Goal: Transaction & Acquisition: Download file/media

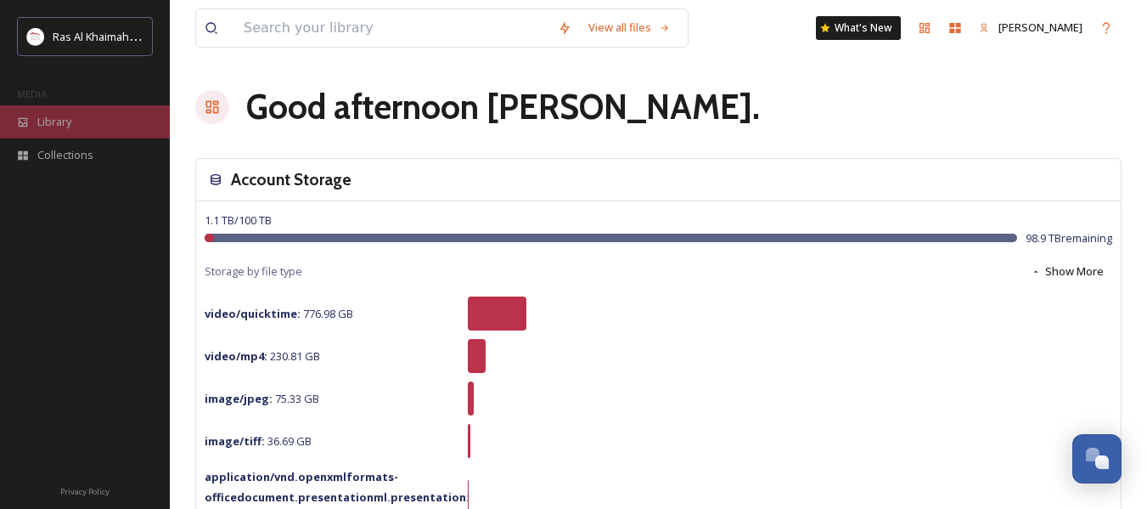
click at [73, 131] on div "Library" at bounding box center [85, 121] width 170 height 33
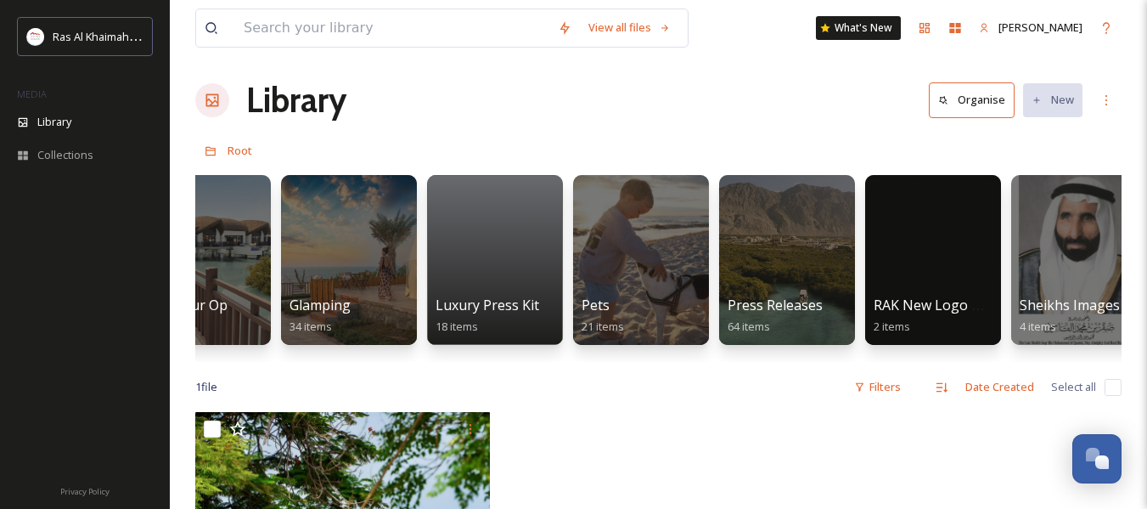
scroll to position [0, 2998]
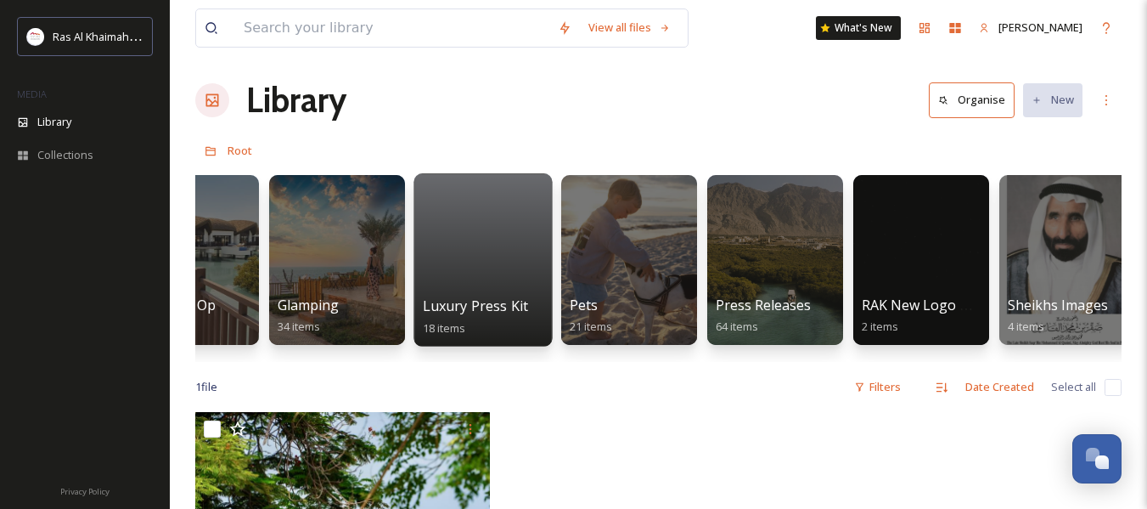
click at [496, 291] on div at bounding box center [483, 259] width 138 height 173
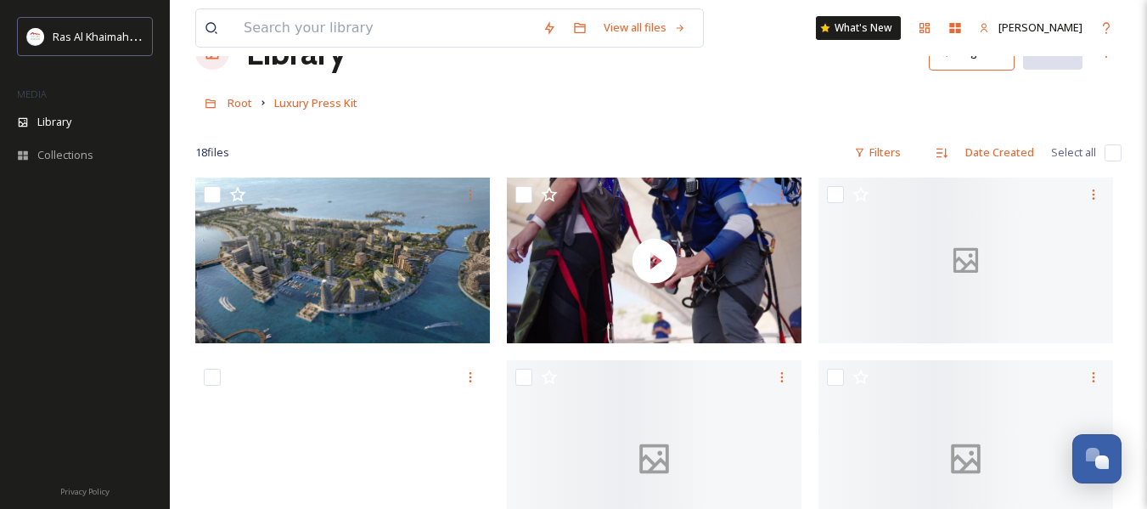
scroll to position [85, 0]
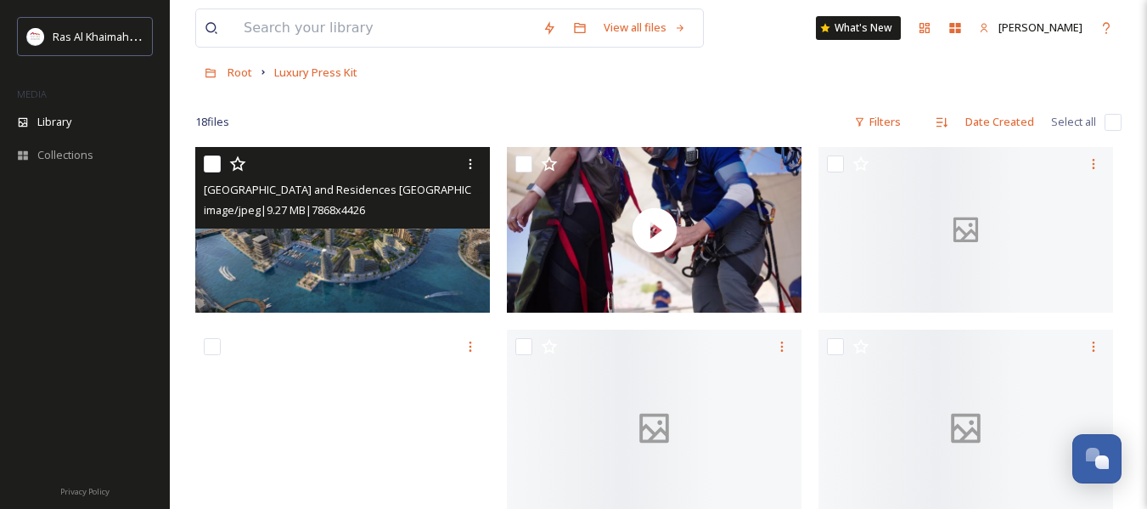
click at [210, 161] on input "checkbox" at bounding box center [212, 163] width 17 height 17
checkbox input "true"
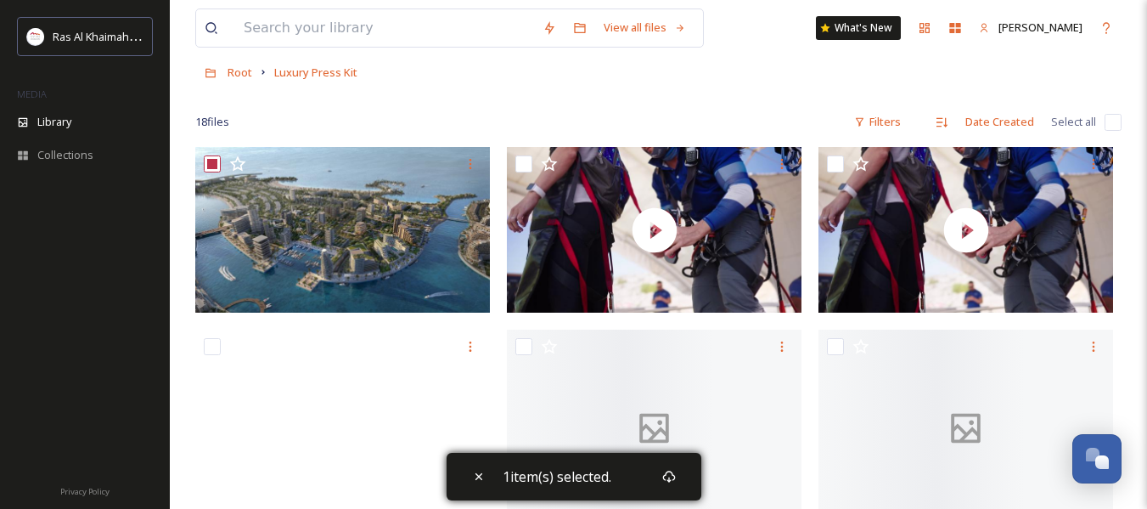
click at [686, 481] on div "1 item(s) selected." at bounding box center [574, 477] width 255 height 48
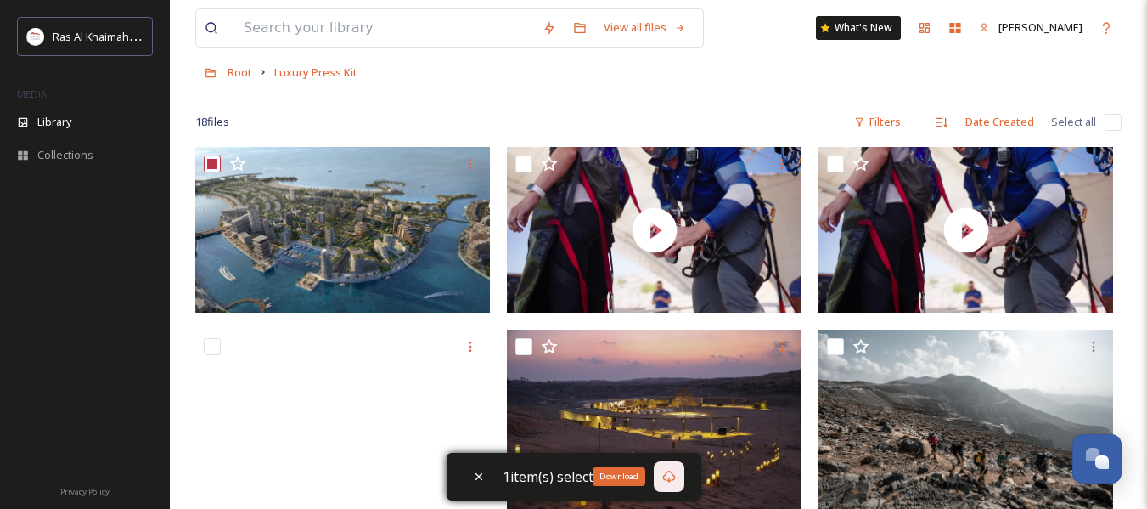
click at [673, 473] on icon at bounding box center [669, 477] width 14 height 14
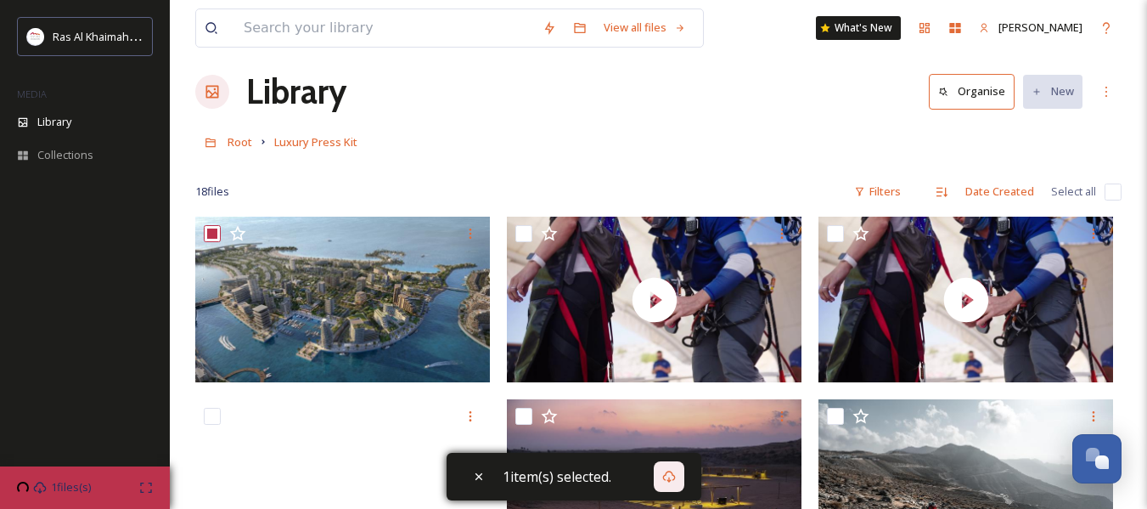
scroll to position [0, 0]
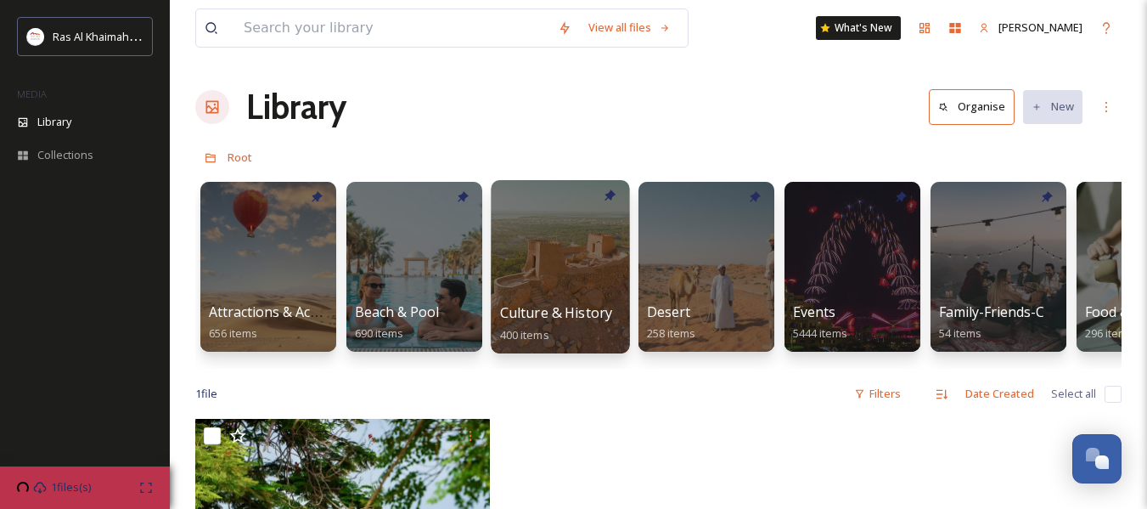
click at [520, 290] on div at bounding box center [560, 266] width 138 height 173
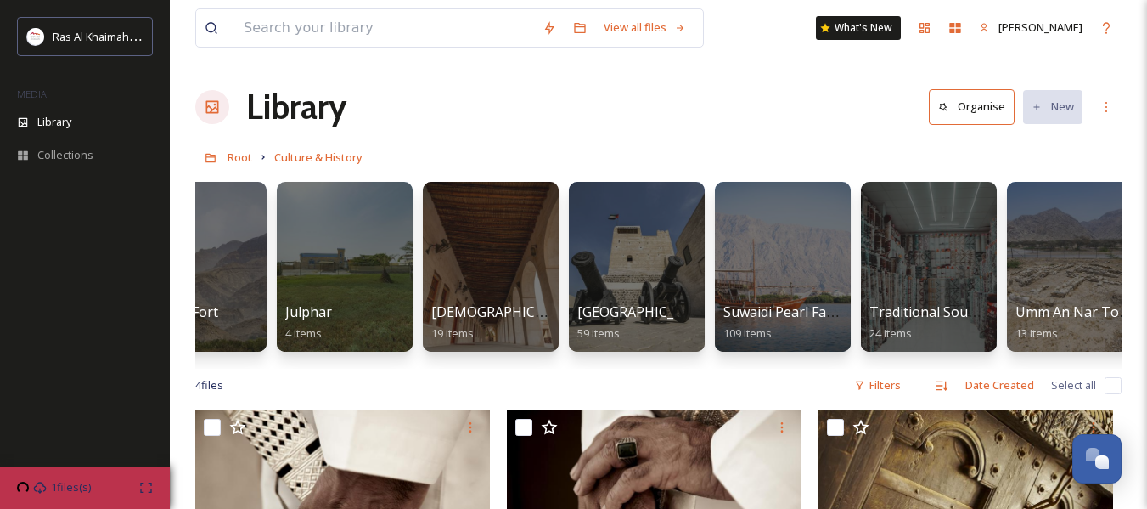
scroll to position [0, 388]
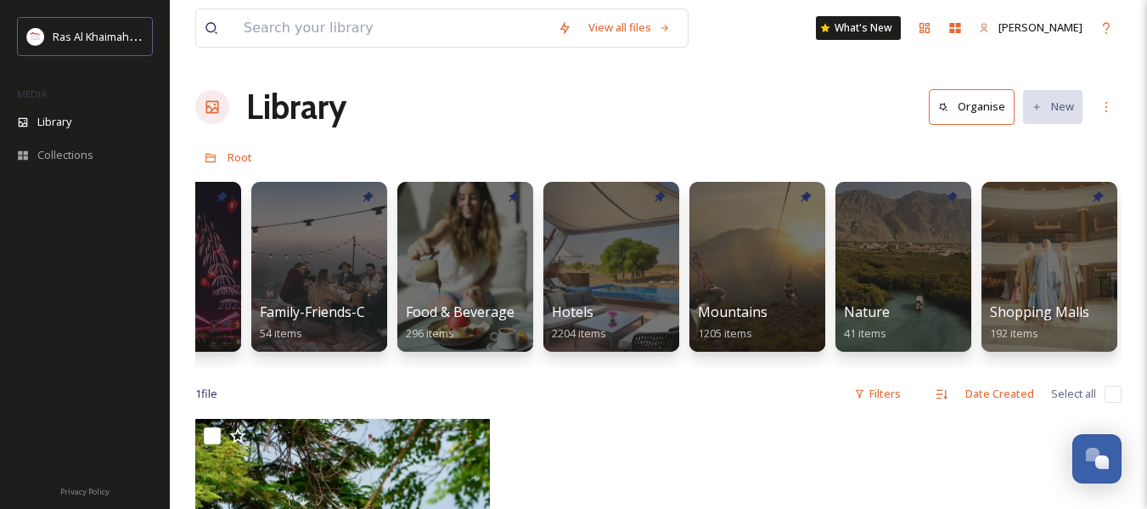
scroll to position [0, 713]
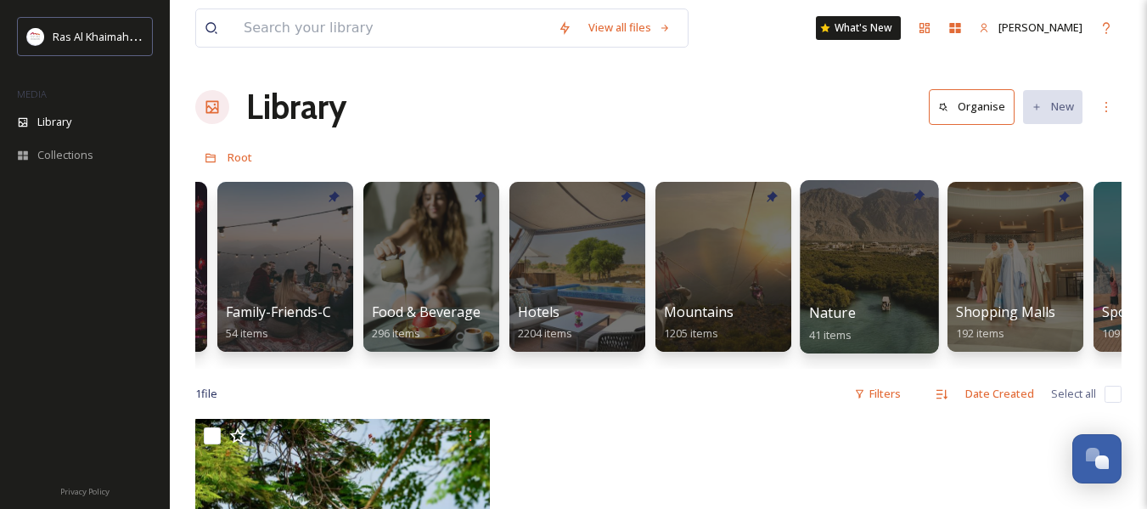
click at [856, 279] on div at bounding box center [869, 266] width 138 height 173
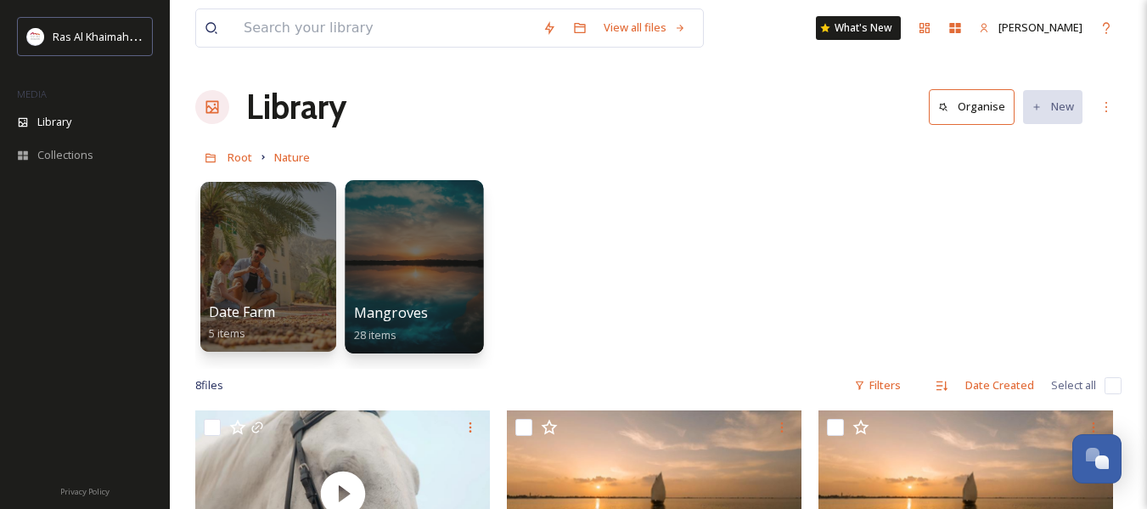
click at [463, 291] on div at bounding box center [414, 266] width 138 height 173
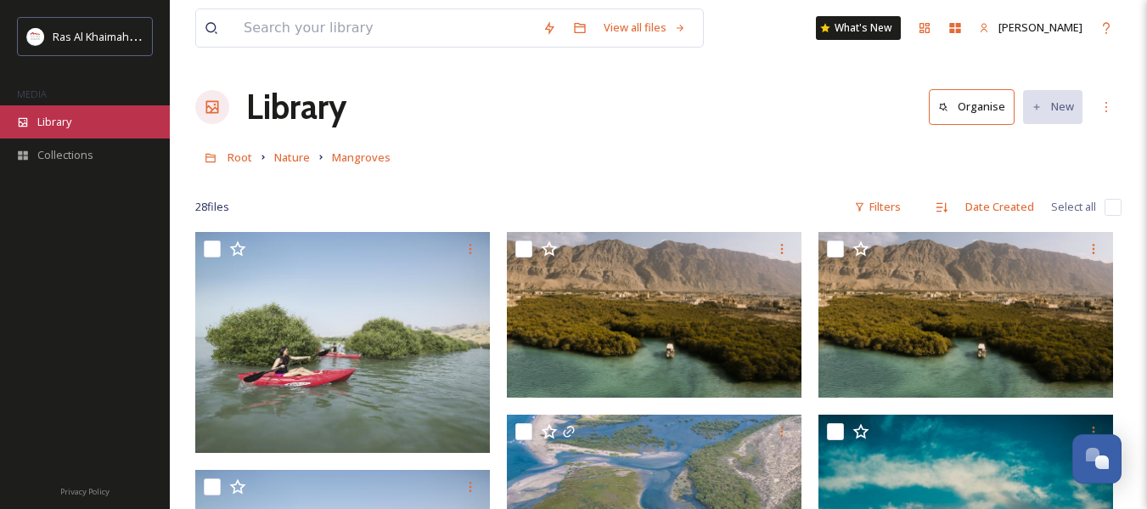
click at [102, 117] on div "Library" at bounding box center [85, 121] width 170 height 33
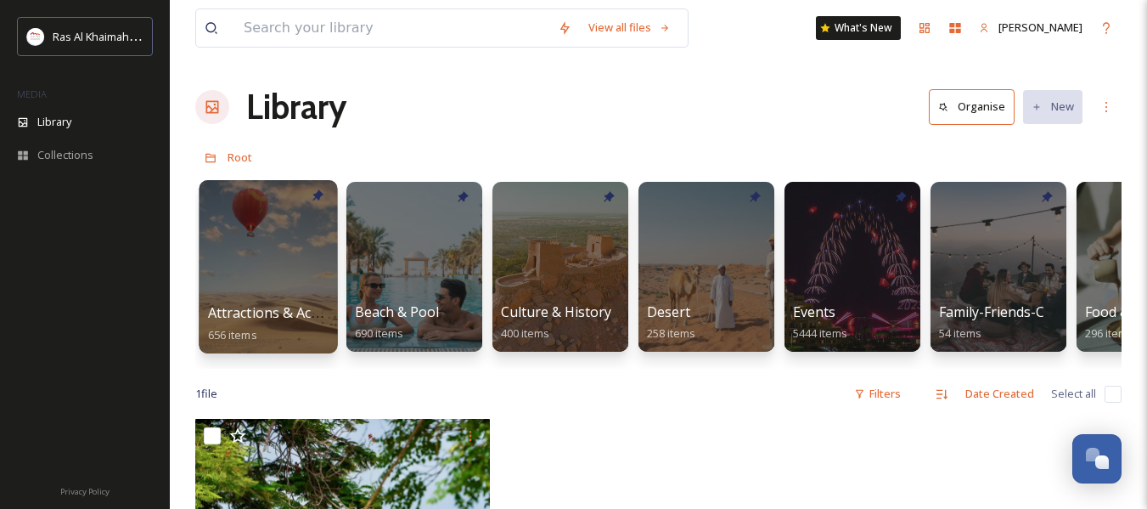
click at [289, 271] on div at bounding box center [268, 266] width 138 height 173
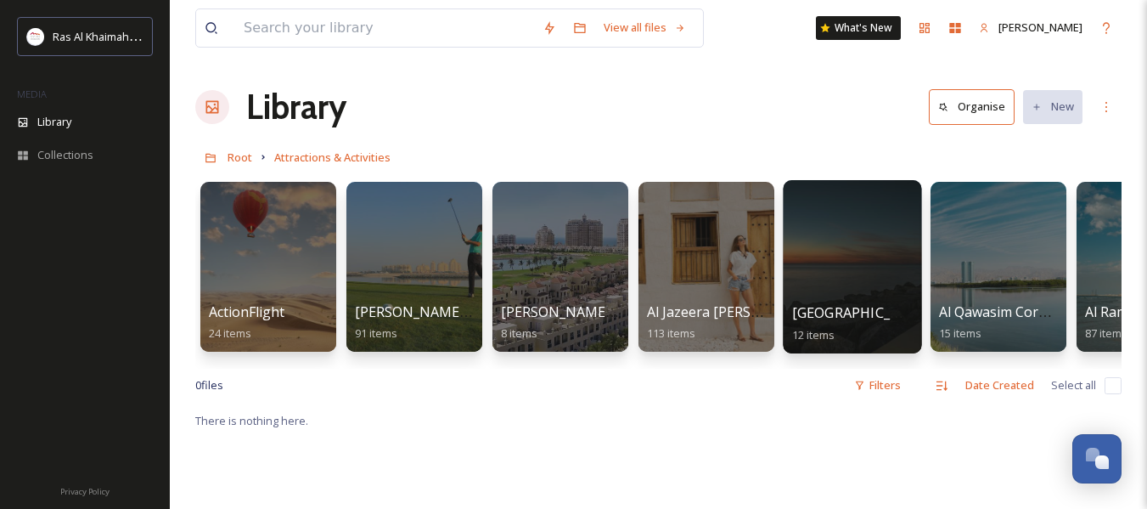
click at [842, 330] on div "Al Marjan Island 12 items" at bounding box center [852, 323] width 121 height 42
click at [874, 248] on div at bounding box center [852, 266] width 138 height 173
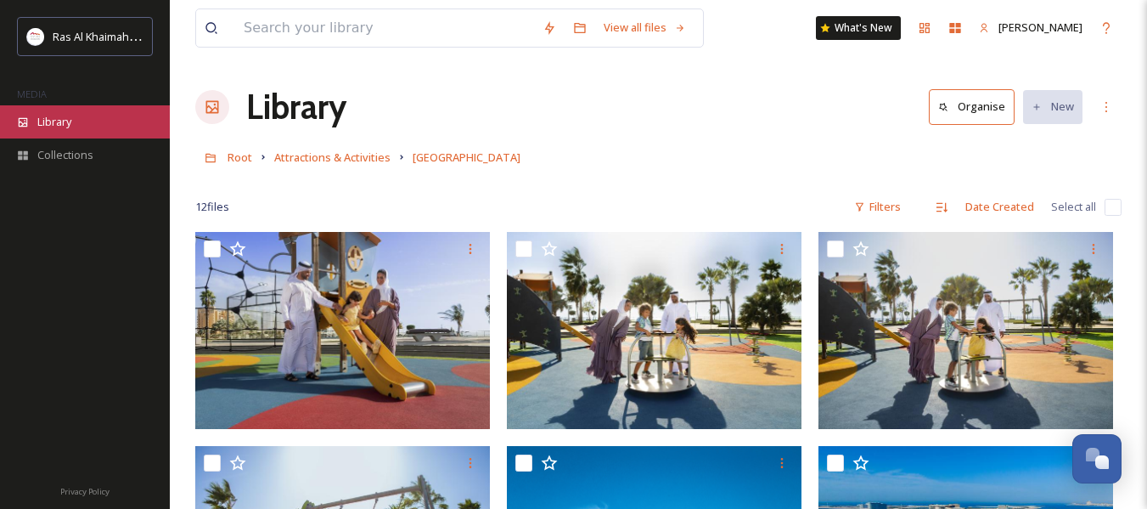
click at [76, 116] on div "Library" at bounding box center [85, 121] width 170 height 33
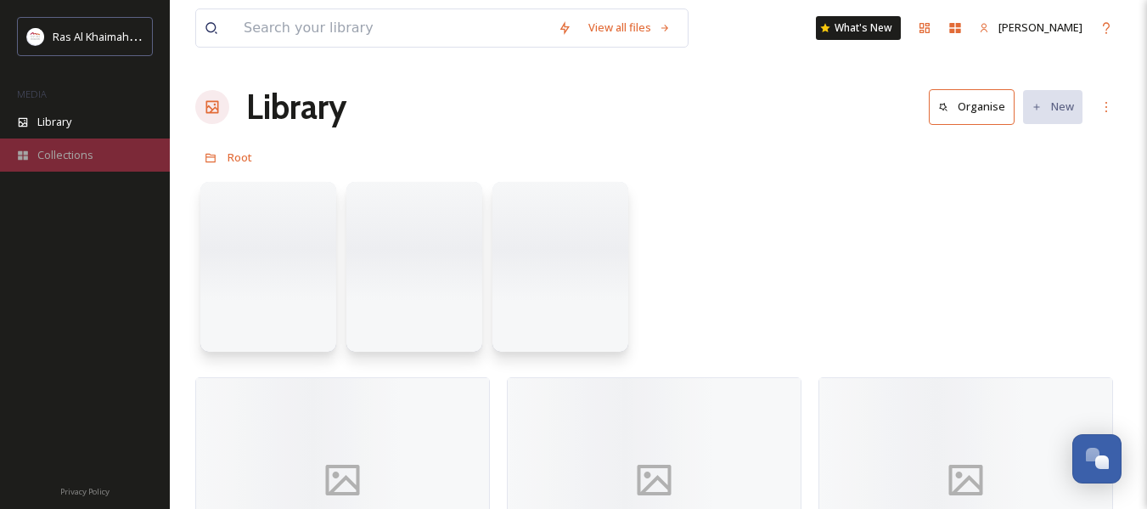
click at [76, 138] on div "Collections" at bounding box center [85, 154] width 170 height 33
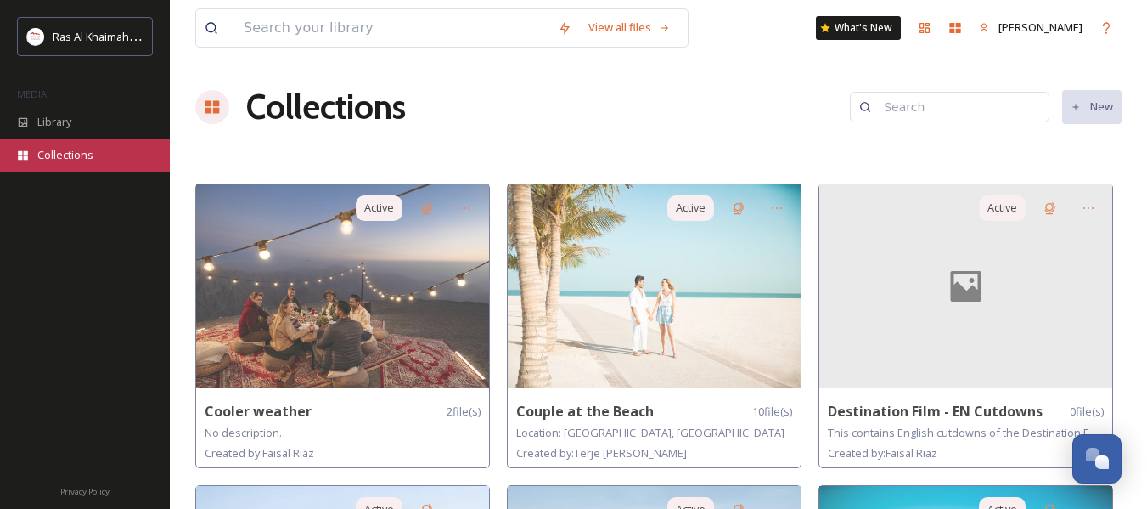
click at [81, 148] on span "Collections" at bounding box center [65, 155] width 56 height 16
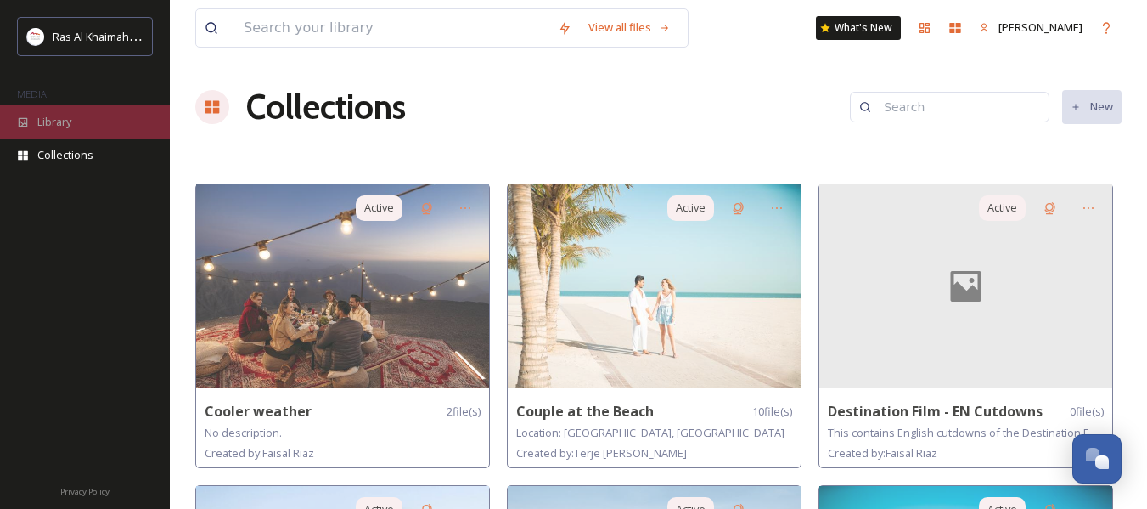
click at [108, 110] on div "Library" at bounding box center [85, 121] width 170 height 33
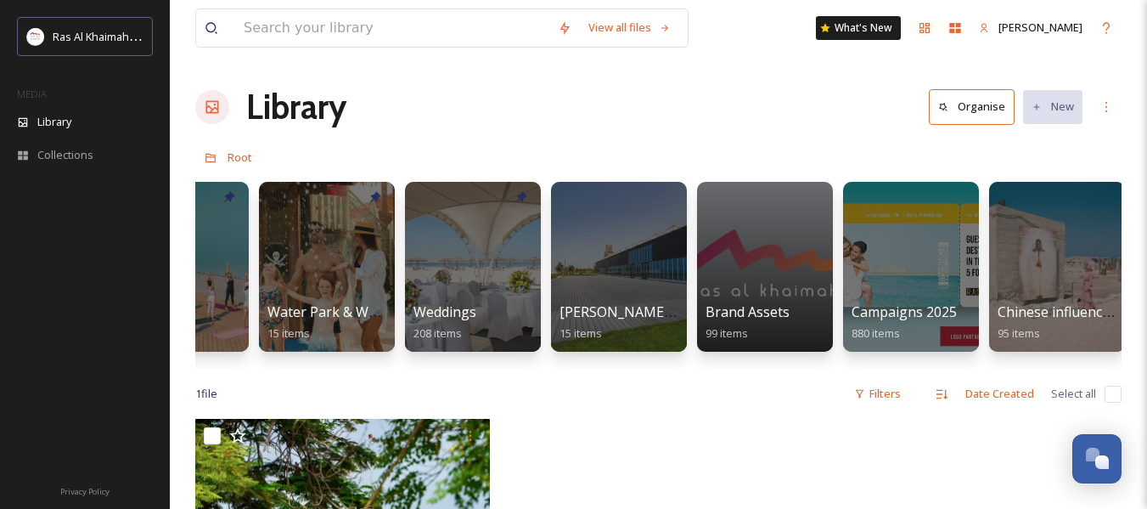
scroll to position [0, 1783]
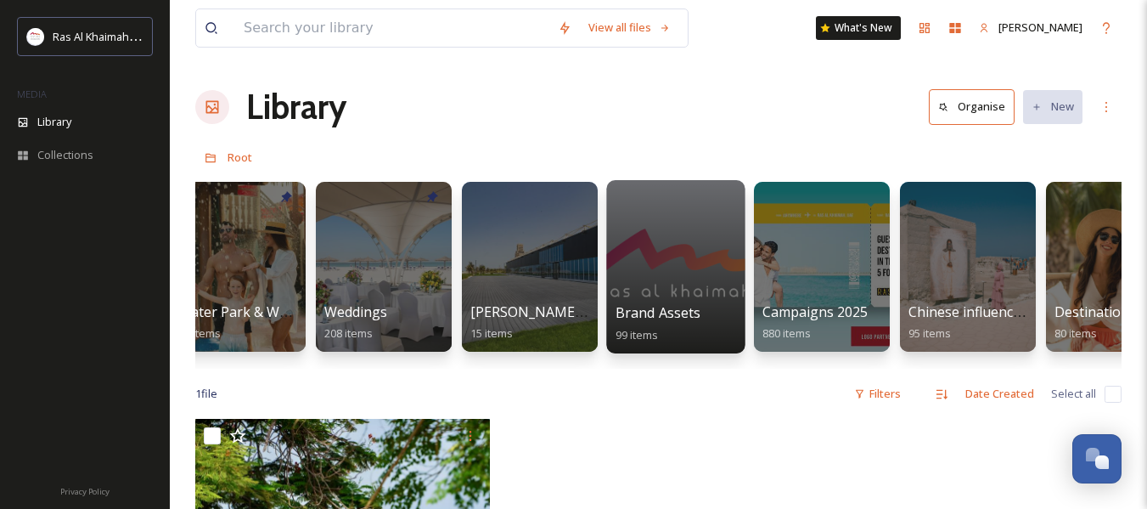
click at [697, 286] on div at bounding box center [675, 266] width 138 height 173
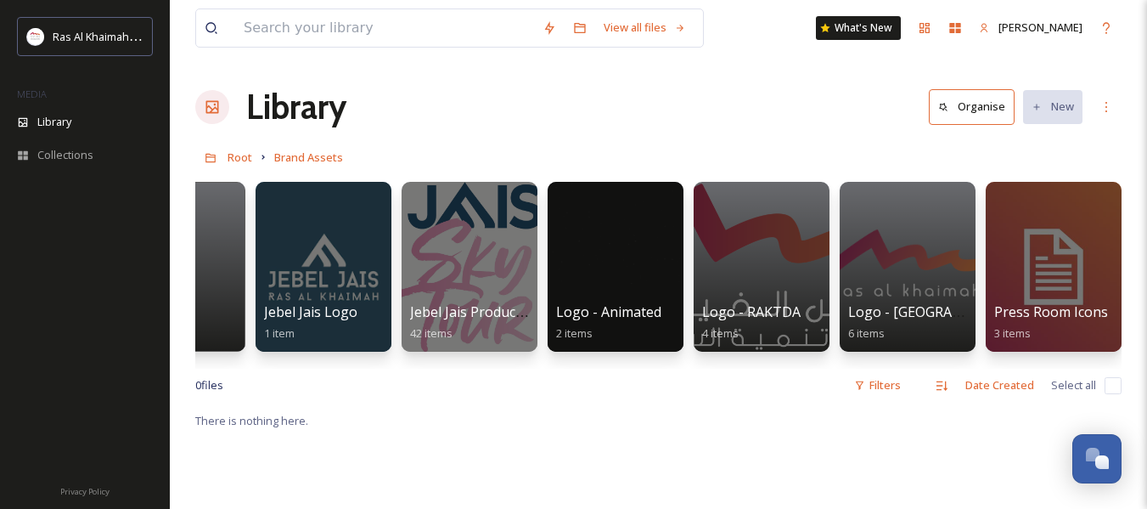
scroll to position [0, 753]
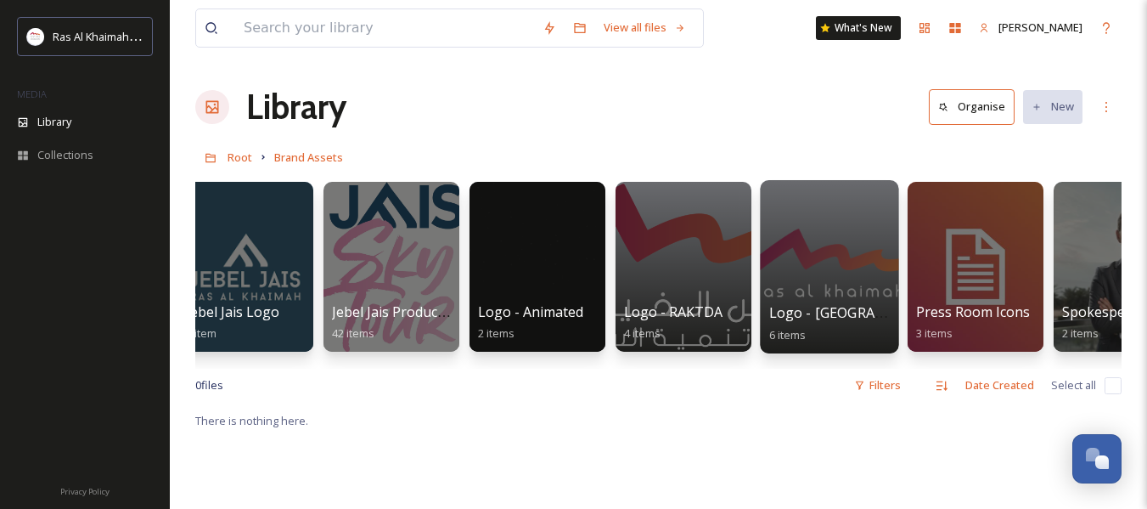
click at [842, 309] on span "Logo - [GEOGRAPHIC_DATA]" at bounding box center [861, 312] width 185 height 19
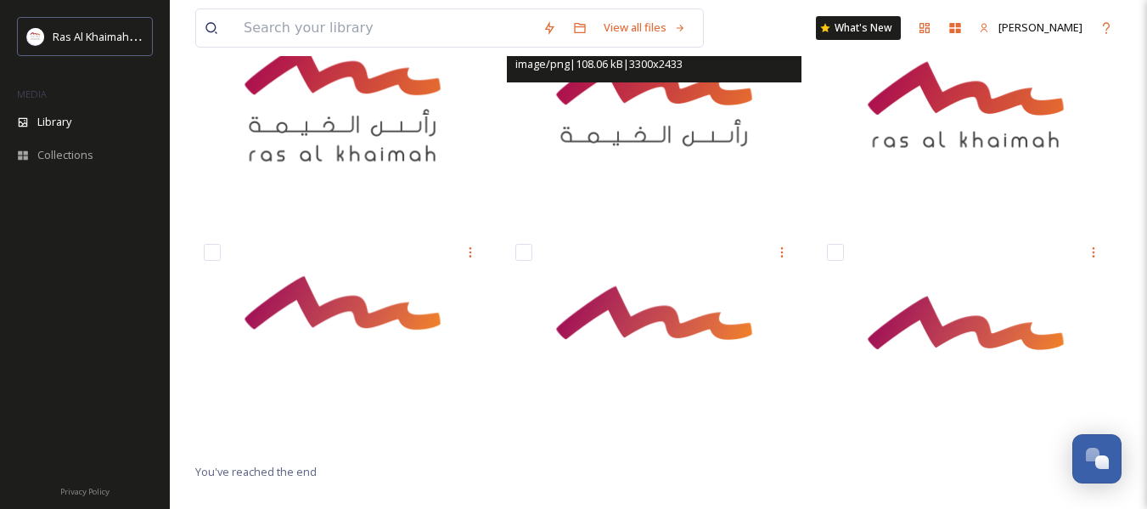
scroll to position [232, 0]
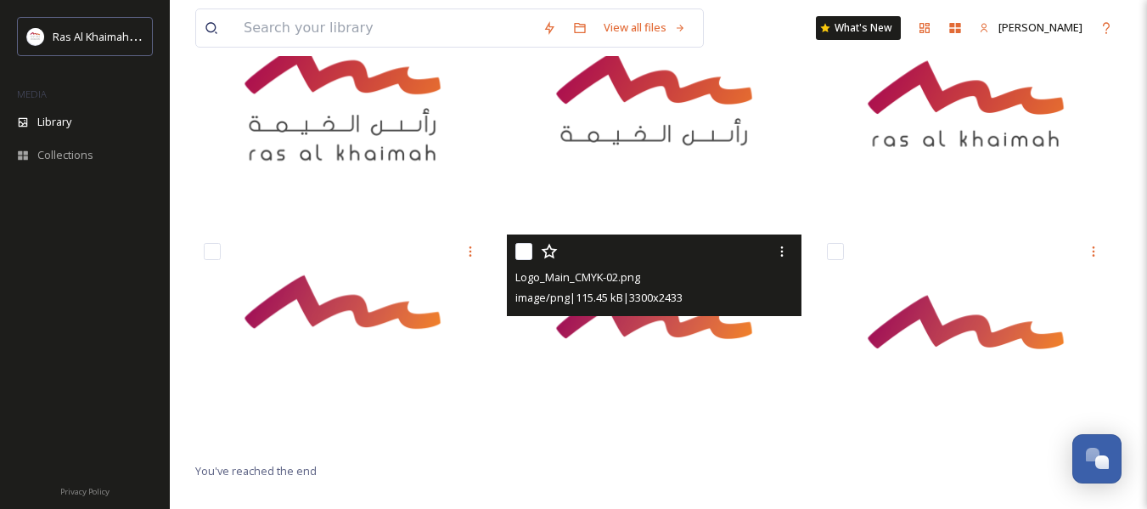
click at [617, 360] on img at bounding box center [654, 342] width 295 height 217
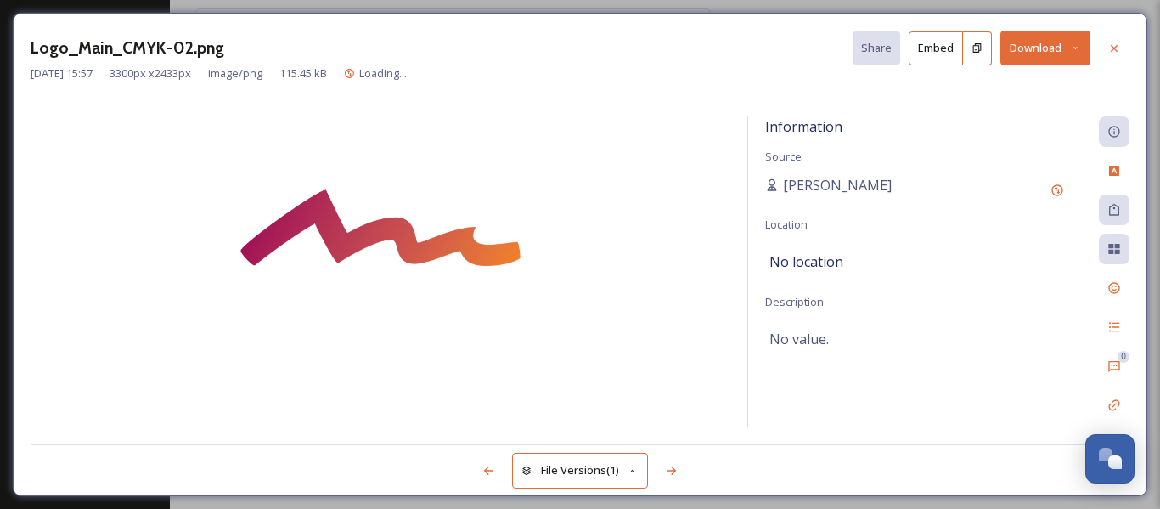
click at [348, 350] on img at bounding box center [381, 272] width 700 height 310
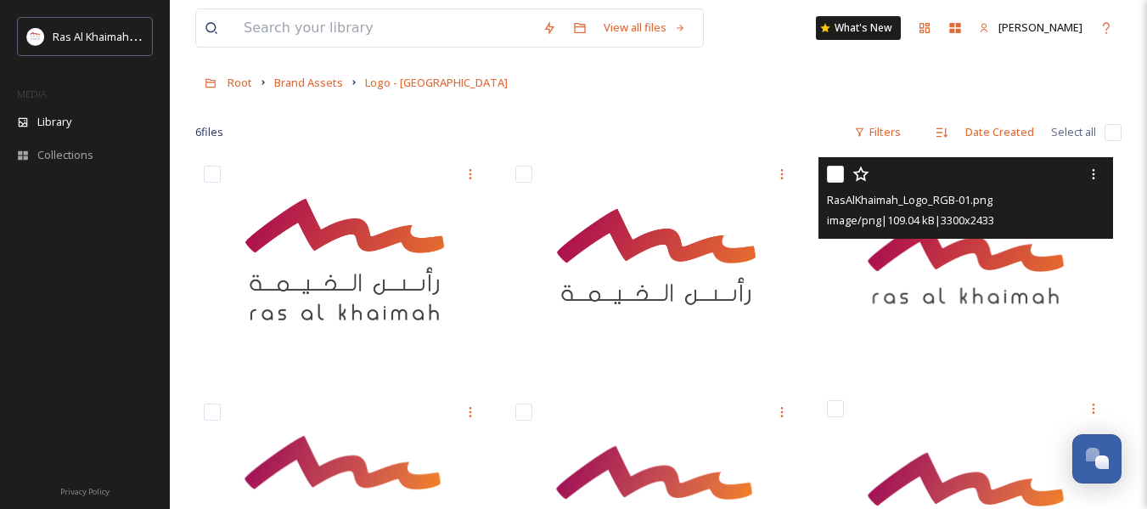
scroll to position [232, 0]
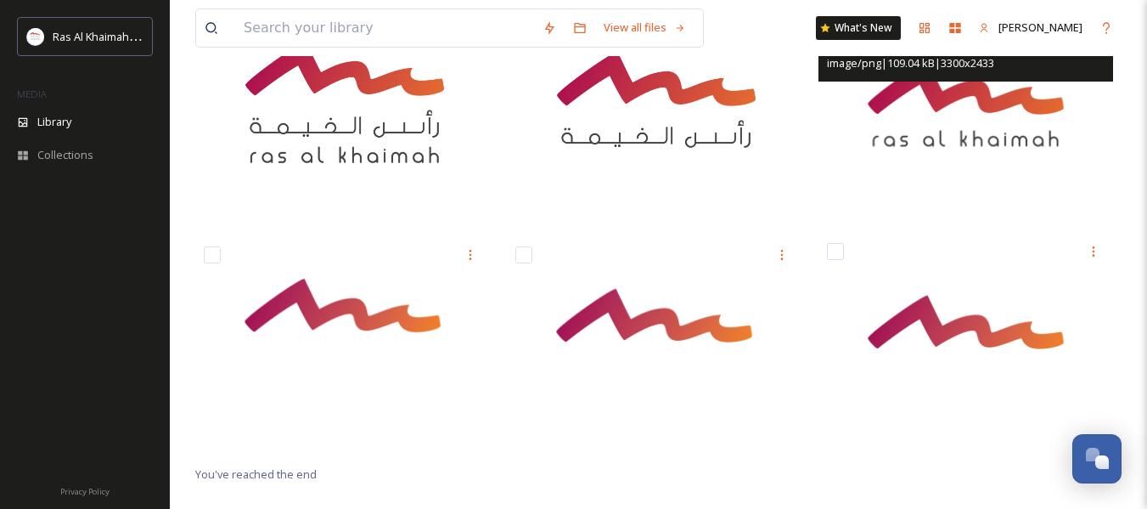
click at [935, 339] on img at bounding box center [966, 342] width 295 height 217
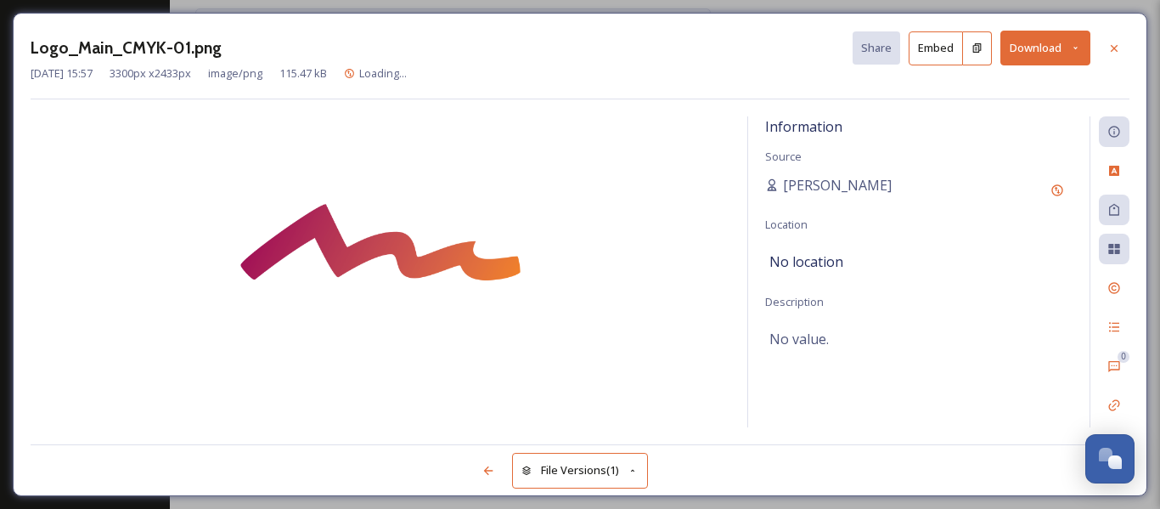
click at [371, 333] on img at bounding box center [381, 272] width 700 height 310
click at [516, 359] on img at bounding box center [381, 272] width 700 height 310
click at [342, 315] on img at bounding box center [381, 272] width 700 height 310
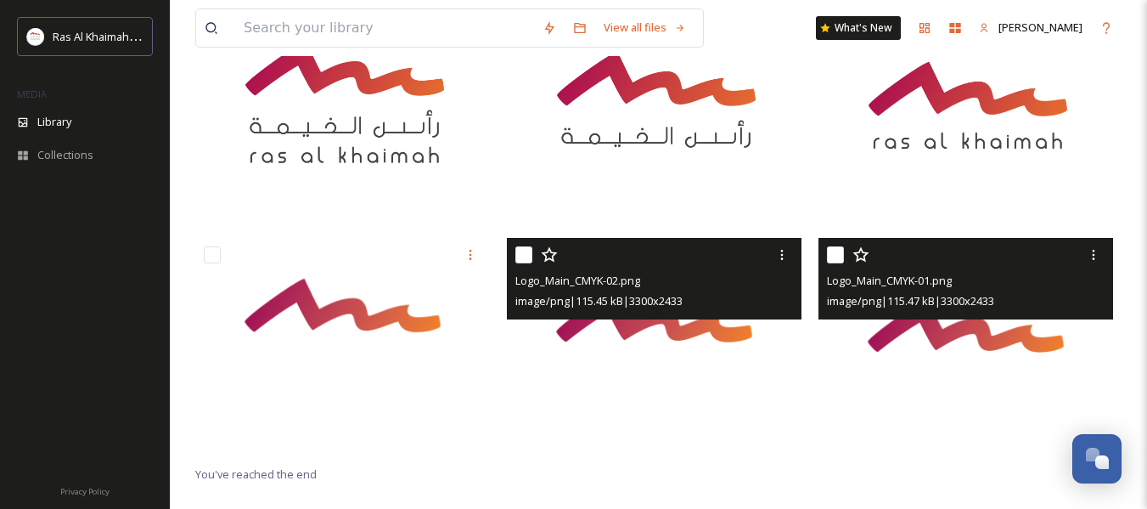
click at [676, 344] on img at bounding box center [654, 346] width 295 height 217
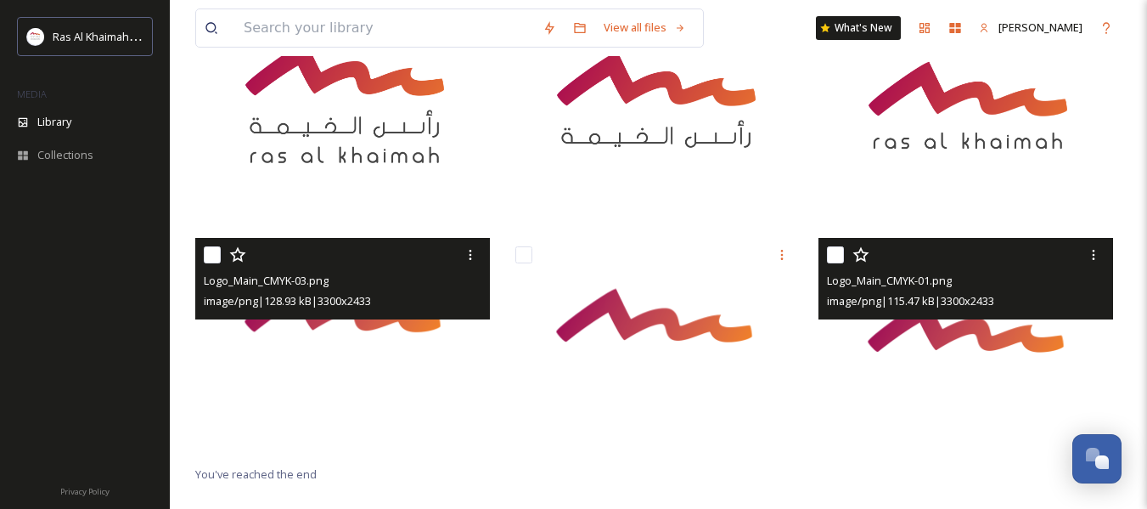
click at [357, 345] on img at bounding box center [342, 346] width 295 height 217
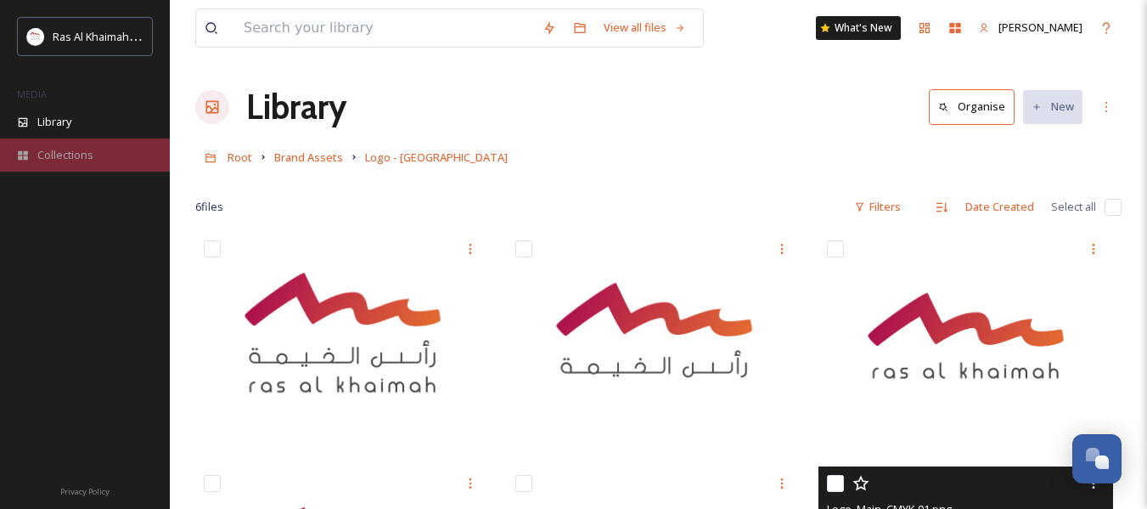
click at [95, 147] on div "Collections" at bounding box center [85, 154] width 170 height 33
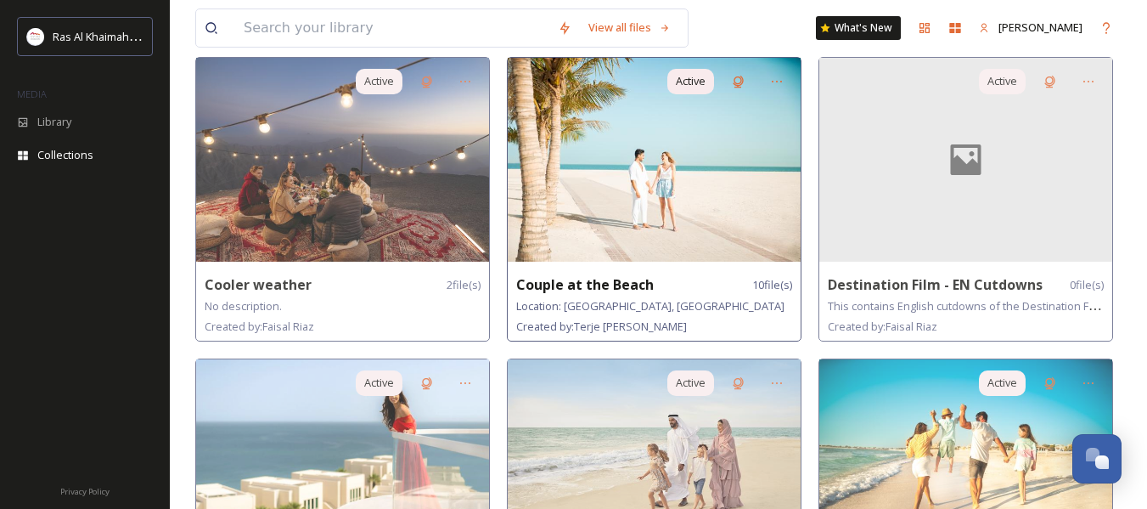
scroll to position [255, 0]
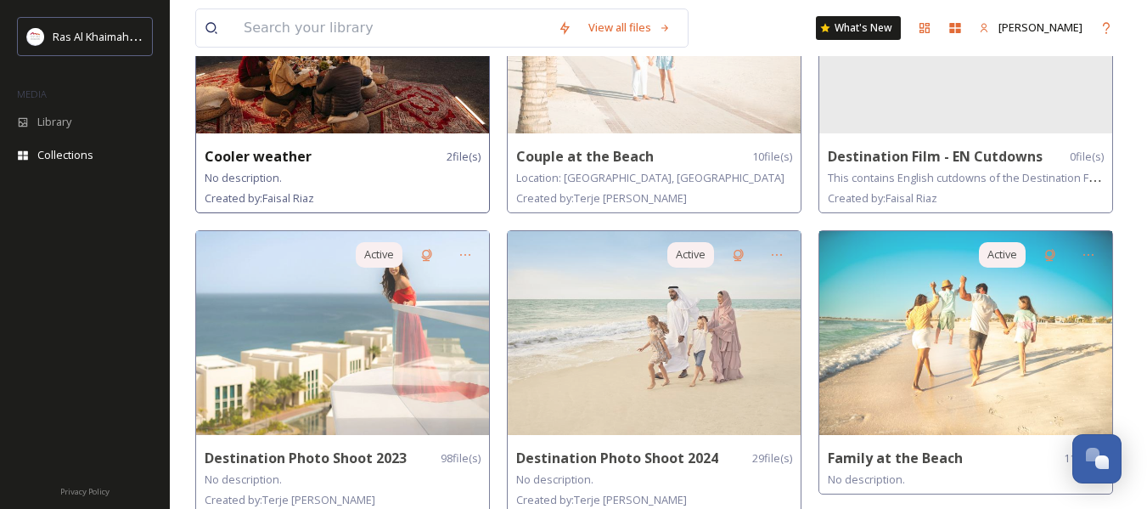
click at [408, 159] on div "Cooler weather 2 file(s)" at bounding box center [343, 156] width 276 height 21
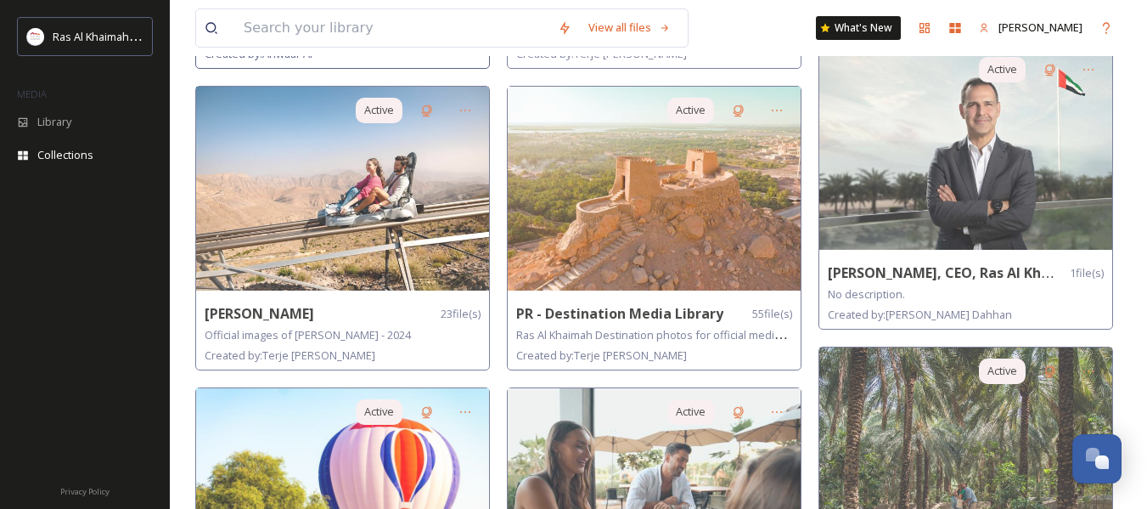
scroll to position [849, 0]
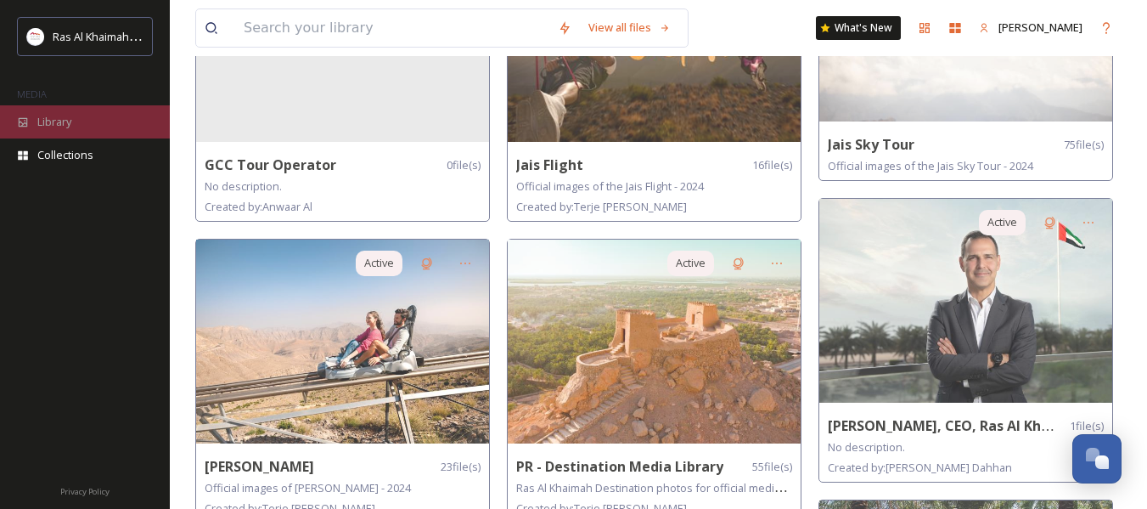
click at [127, 126] on div "Library" at bounding box center [85, 121] width 170 height 33
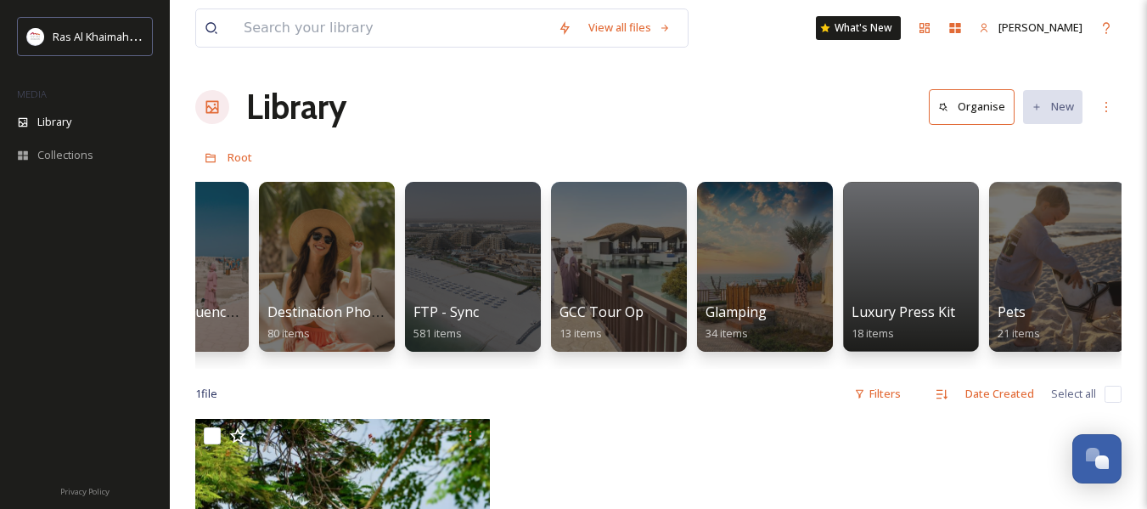
scroll to position [0, 2745]
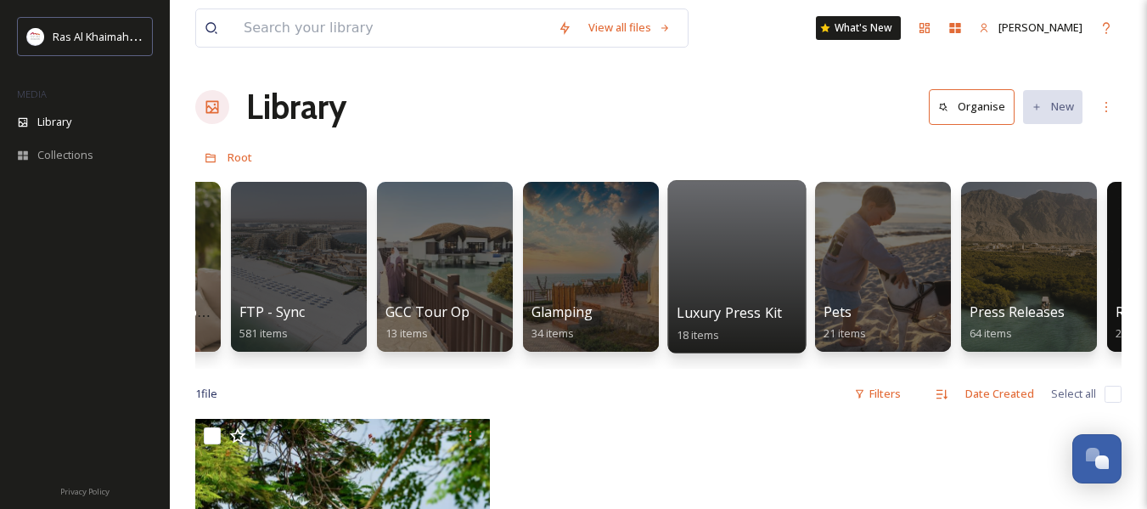
click at [760, 279] on div at bounding box center [736, 266] width 138 height 173
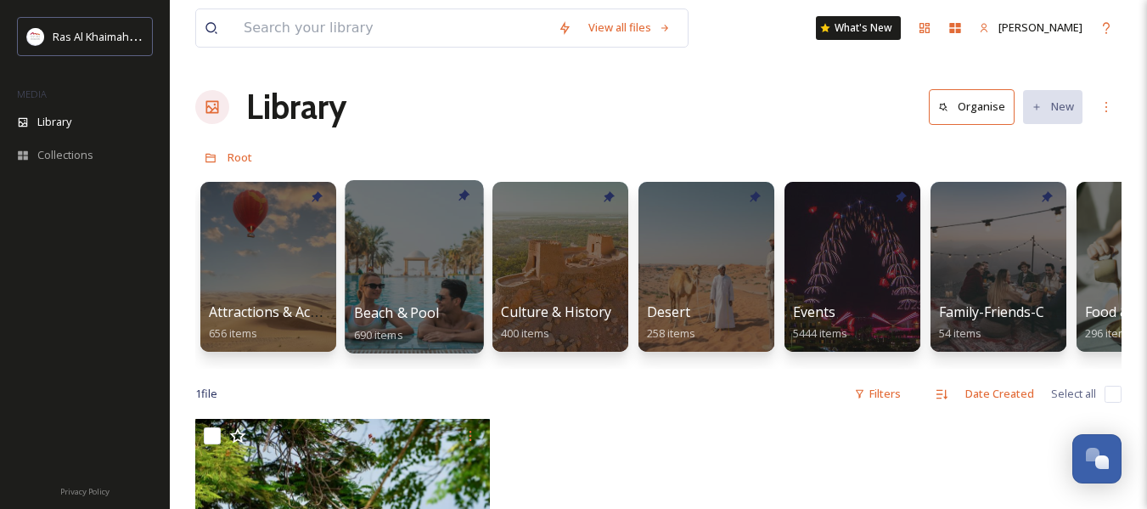
click at [434, 308] on span "Beach & Pool" at bounding box center [397, 312] width 86 height 19
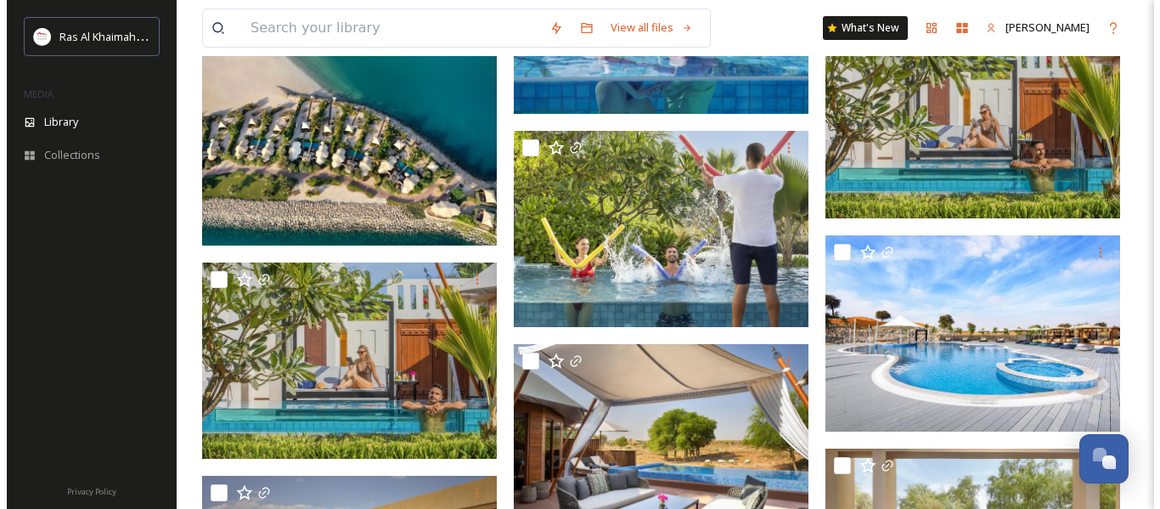
scroll to position [2378, 0]
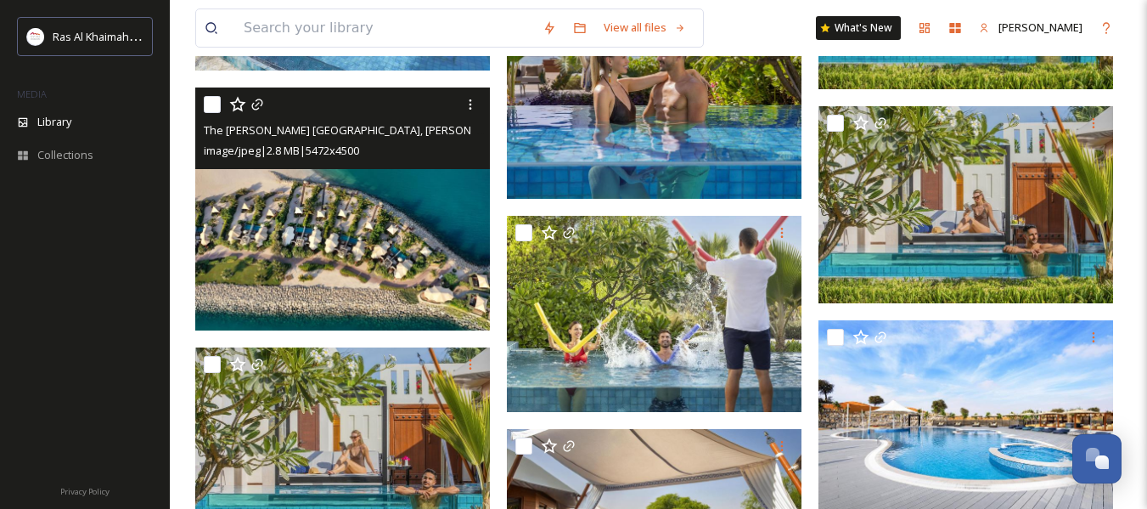
click at [358, 283] on img at bounding box center [342, 208] width 295 height 243
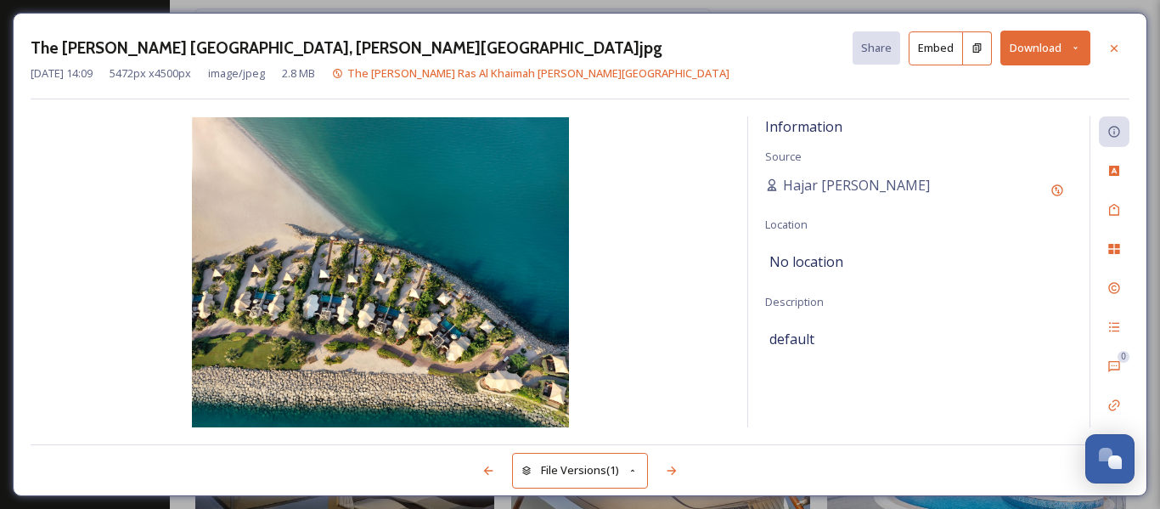
click at [1052, 50] on button "Download" at bounding box center [1045, 48] width 90 height 35
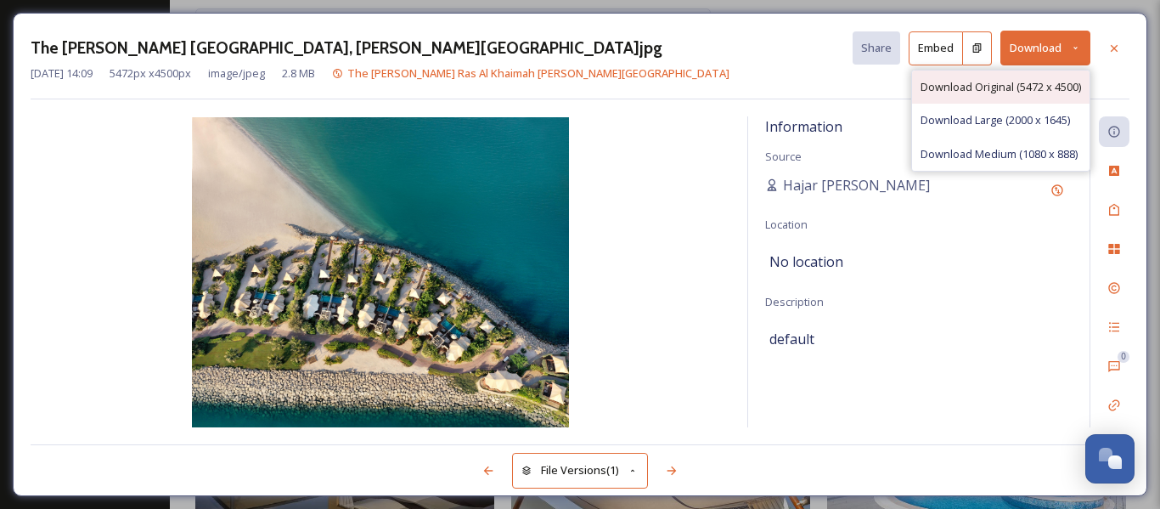
click at [1011, 93] on span "Download Original (5472 x 4500)" at bounding box center [1001, 87] width 160 height 16
